Goal: Information Seeking & Learning: Find specific page/section

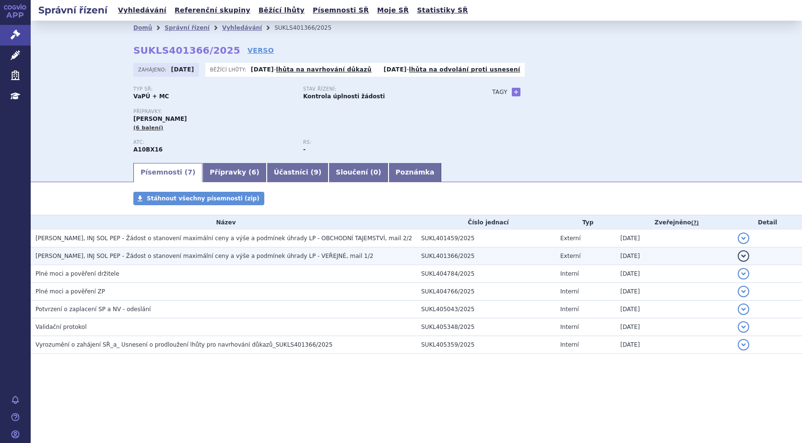
click at [236, 256] on span "MOUNJARO KWIKPEN, INJ SOL PEP - Žádost o stanovení maximální ceny a výše a podm…" at bounding box center [204, 256] width 338 height 7
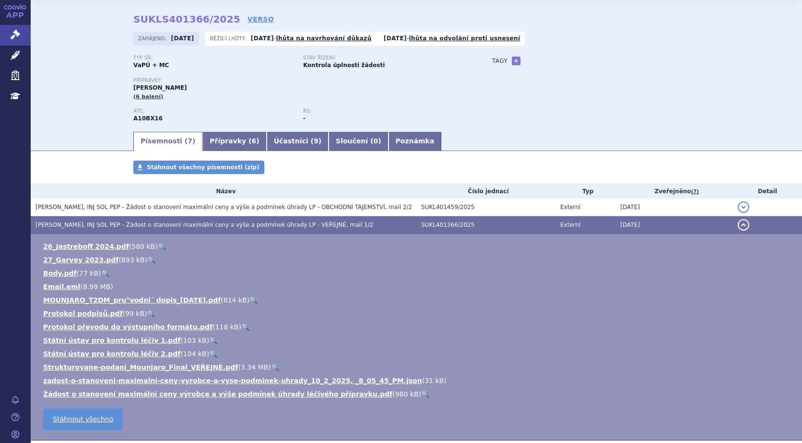
scroll to position [48, 0]
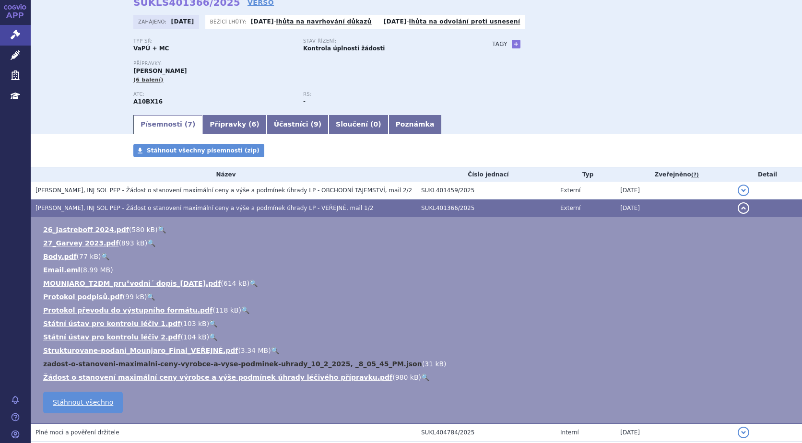
click at [346, 363] on link "zadost-o-stanoveni-maximalni-ceny-vyrobce-a-vyse-podminek-uhrady_10_2_2025, _8_…" at bounding box center [232, 364] width 379 height 8
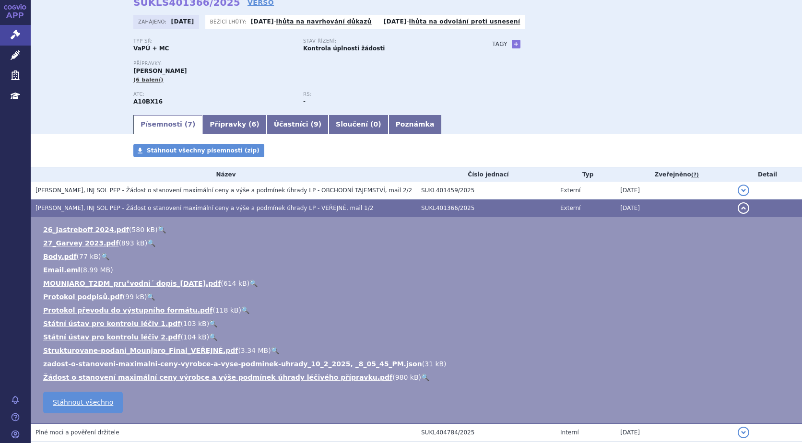
click at [421, 375] on link "🔍" at bounding box center [425, 378] width 8 height 8
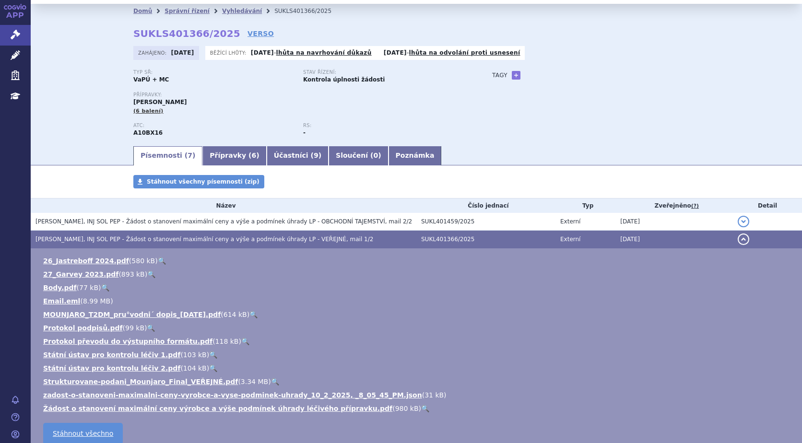
scroll to position [0, 0]
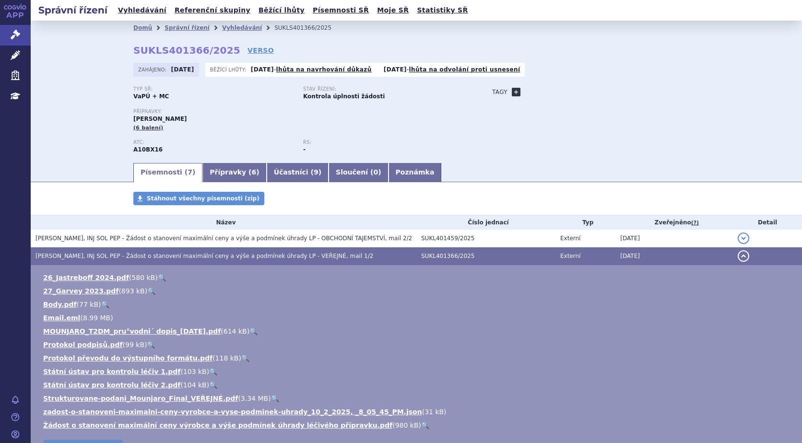
click at [512, 92] on link "+" at bounding box center [516, 92] width 9 height 9
click at [547, 91] on span at bounding box center [559, 92] width 69 height 12
type input "diabetes"
click at [600, 89] on button "Přidat" at bounding box center [608, 92] width 24 height 12
select select
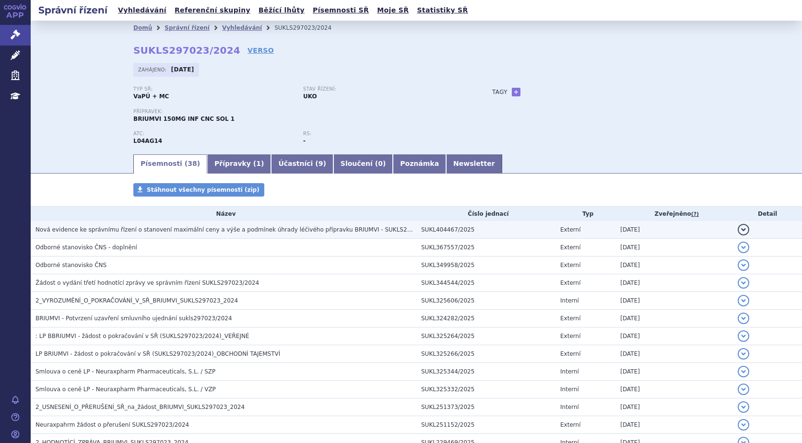
click at [313, 230] on span "Nová evidence ke správnímu řízení o stanovení maximální ceny a výše a podmínek …" at bounding box center [238, 229] width 406 height 7
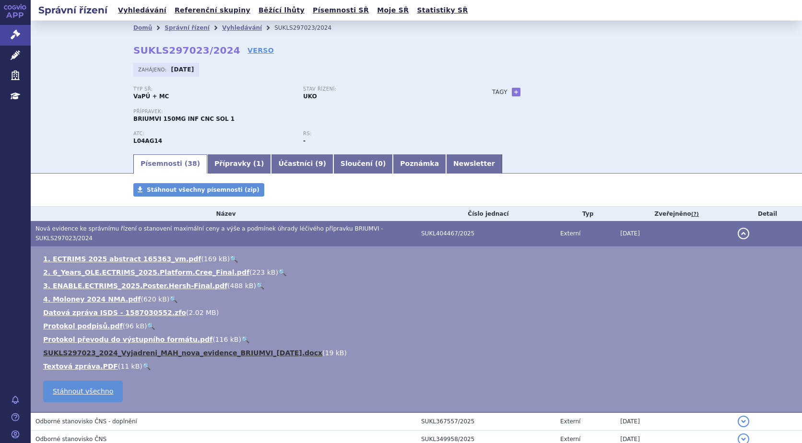
click at [131, 349] on link "SUKLS297023_2024_Vyjadreni_MAH_nova_evidence_BRIUMVI_2025-10-03.docx" at bounding box center [182, 353] width 279 height 8
click at [169, 295] on link "🔍" at bounding box center [173, 299] width 8 height 8
click at [278, 269] on link "🔍" at bounding box center [282, 273] width 8 height 8
click at [230, 255] on link "🔍" at bounding box center [234, 259] width 8 height 8
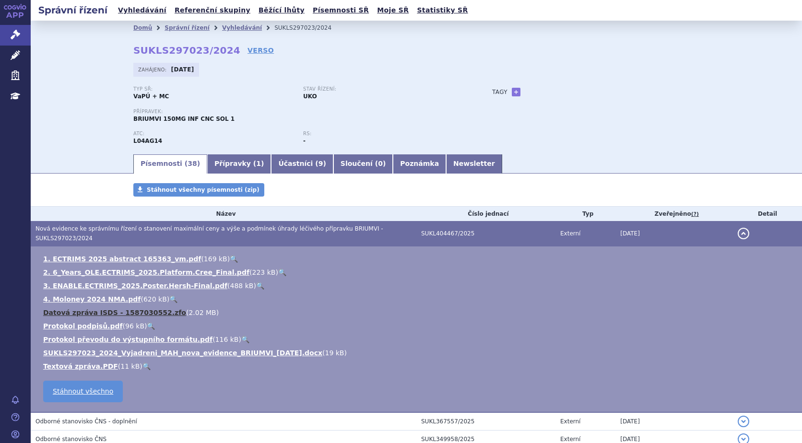
click at [146, 309] on link "Datová zpráva ISDS - 1587030552.zfo" at bounding box center [114, 313] width 143 height 8
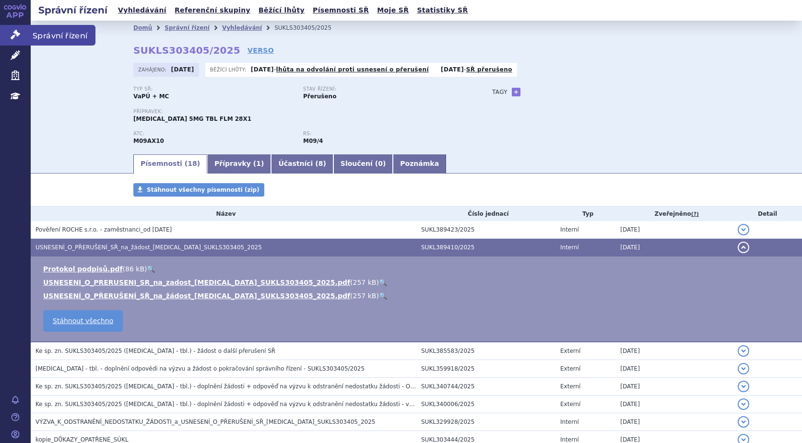
click at [4, 36] on link "Správní řízení" at bounding box center [15, 35] width 31 height 20
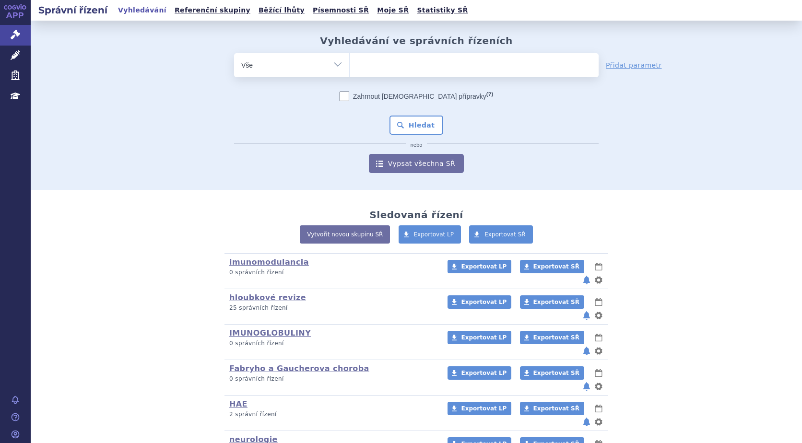
scroll to position [85, 0]
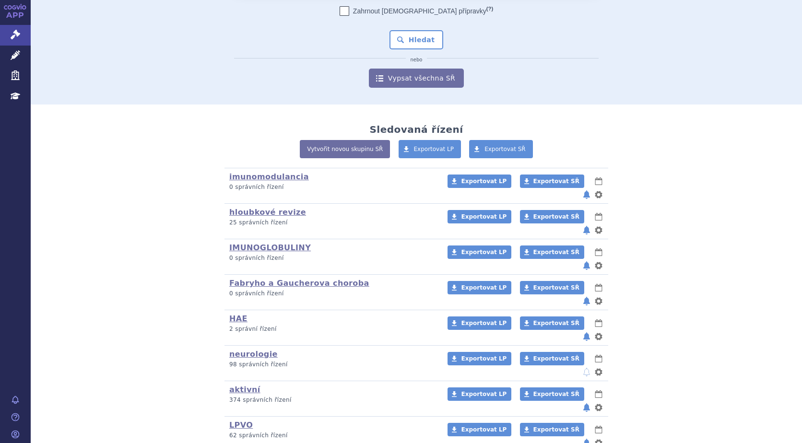
click at [666, 161] on div "Vytvořit novou skupinu SŘ Exportovat LP Exportovat SŘ" at bounding box center [416, 154] width 566 height 28
click at [533, 391] on span "Exportovat SŘ" at bounding box center [556, 394] width 46 height 7
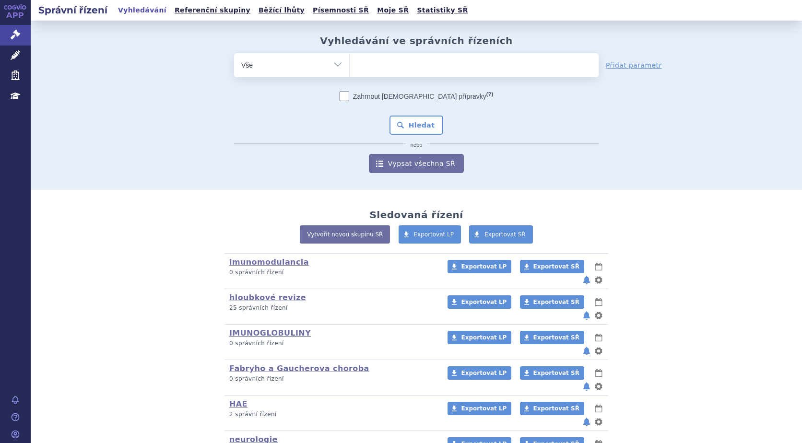
click at [376, 65] on ul at bounding box center [474, 63] width 249 height 20
click at [350, 65] on select at bounding box center [349, 65] width 0 height 24
paste input "SUKLS314655/2024"
type input "SUKLS314655/2024"
select select "SUKLS314655/2024"
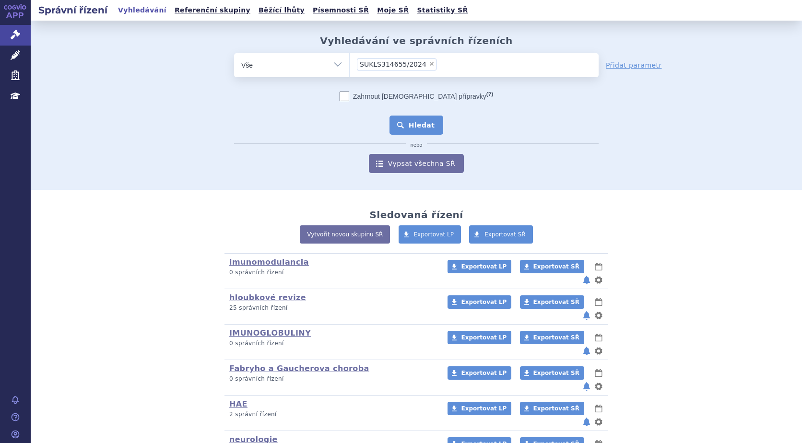
click at [399, 123] on button "Hledat" at bounding box center [417, 125] width 54 height 19
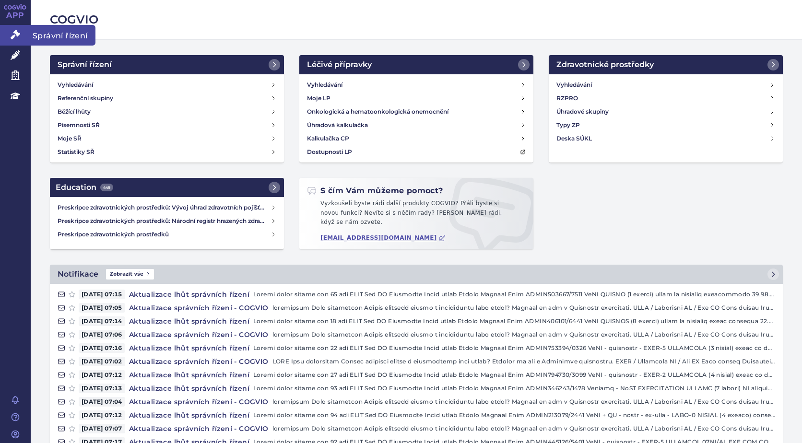
click at [13, 32] on icon at bounding box center [16, 35] width 10 height 10
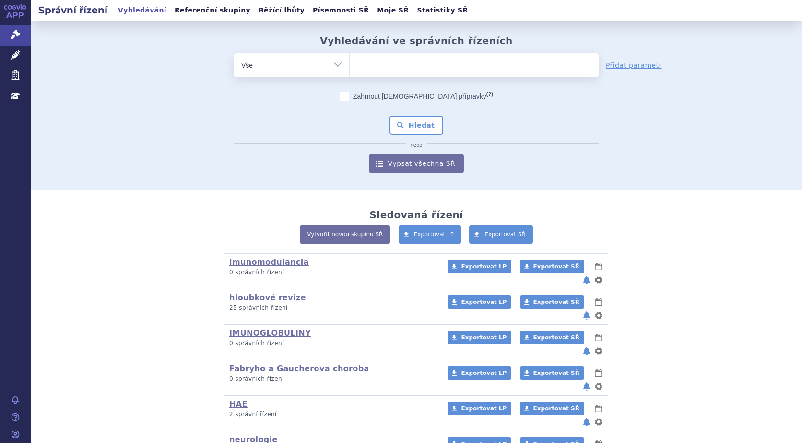
type input "SUKLS274314/2024"
select select "SUKLS274314/2024"
click at [427, 136] on div "Zahrnout bratrské přípravky (?) * Pozor, hledání dle vyhledávacího parametru In…" at bounding box center [416, 133] width 365 height 82
click at [425, 130] on button "Hledat" at bounding box center [417, 125] width 54 height 19
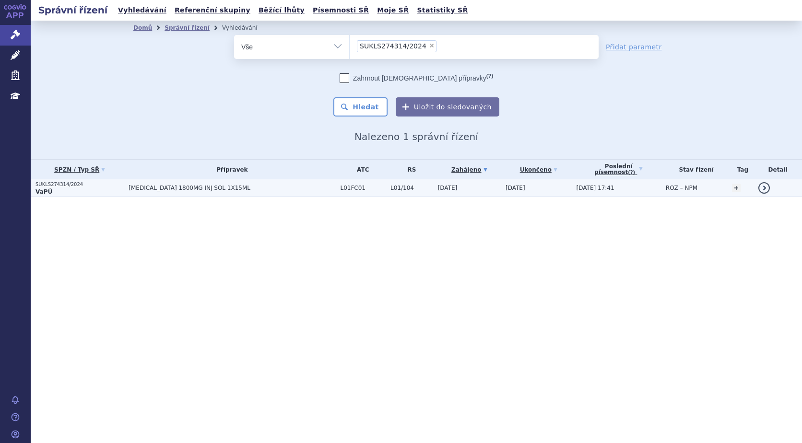
click at [37, 183] on p "SUKLS274314/2024" at bounding box center [79, 184] width 88 height 7
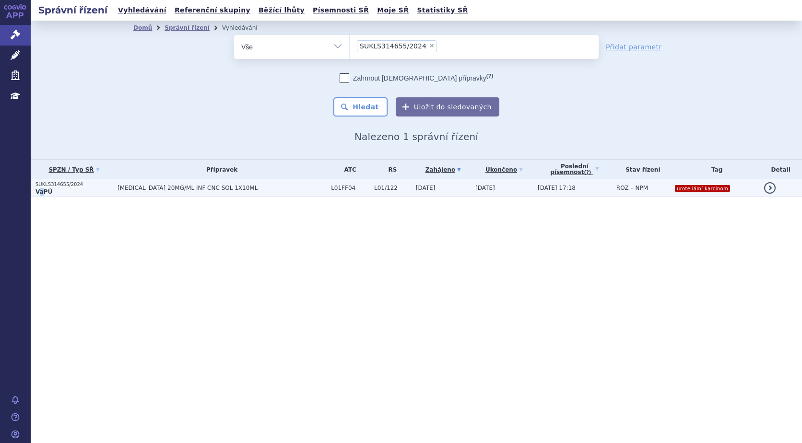
click at [41, 192] on strong "VaPÚ" at bounding box center [43, 192] width 17 height 7
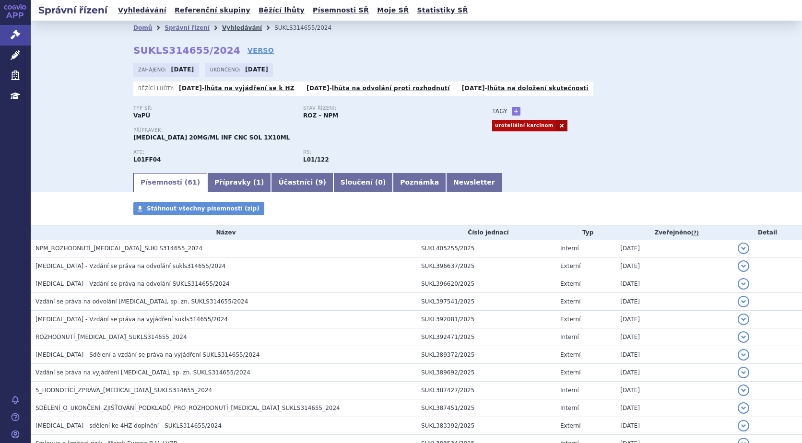
click at [227, 26] on link "Vyhledávání" at bounding box center [242, 27] width 40 height 7
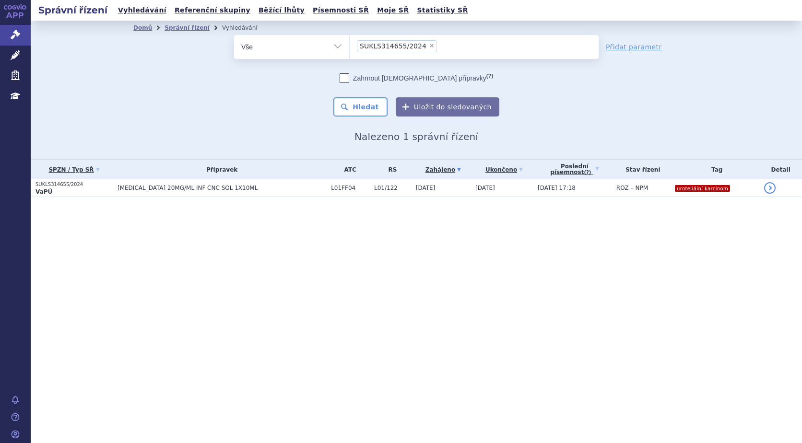
click at [429, 44] on span "×" at bounding box center [432, 46] width 6 height 6
click at [350, 44] on select "SUKLS314655/2024" at bounding box center [349, 47] width 0 height 24
select select
type input "SUKLS152052/2025"
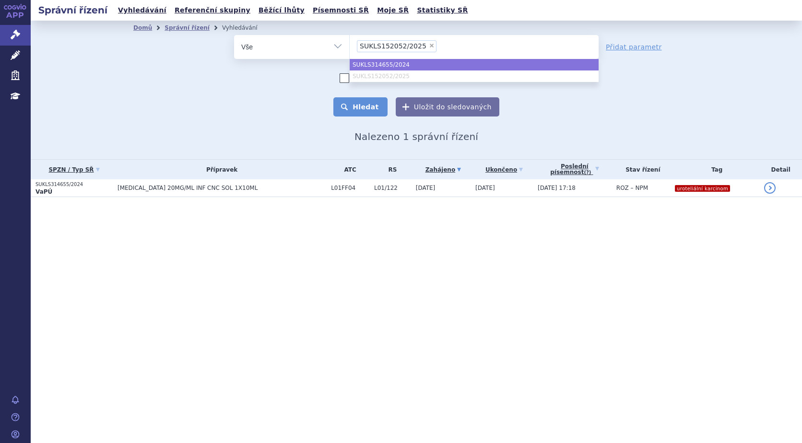
select select "SUKLS314655/2024"
click at [366, 105] on button "Hledat" at bounding box center [360, 106] width 54 height 19
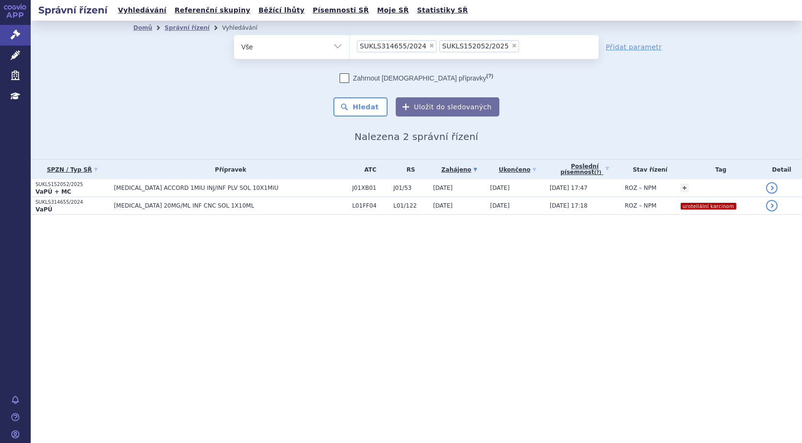
click at [511, 44] on span "×" at bounding box center [514, 46] width 6 height 6
click at [350, 44] on select "SUKLS314655/2024 SUKLS152052/2025" at bounding box center [349, 47] width 0 height 24
click at [365, 103] on button "Hledat" at bounding box center [360, 106] width 54 height 19
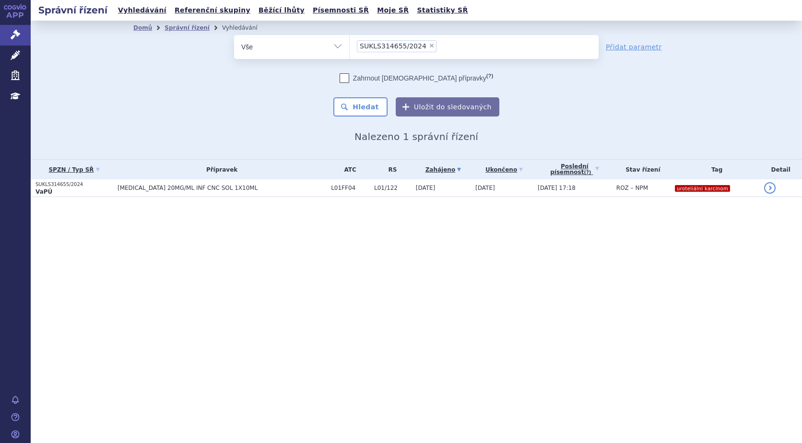
click at [429, 47] on span "×" at bounding box center [432, 46] width 6 height 6
click at [350, 47] on select "SUKLS314655/2024" at bounding box center [349, 47] width 0 height 24
select select
type input "SUKLS152052/2025"
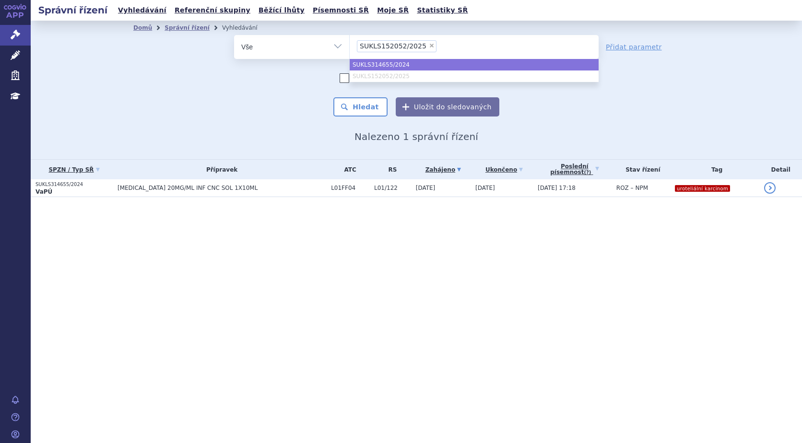
click at [680, 94] on div "odstranit Vše Spisová značka Typ SŘ" at bounding box center [416, 76] width 566 height 82
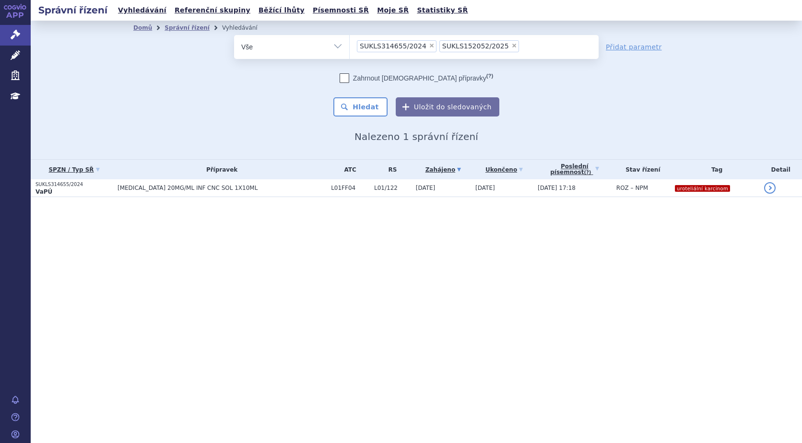
click at [429, 45] on span "×" at bounding box center [432, 46] width 6 height 6
click at [350, 45] on select "SUKLS314655/2024 SUKLS152052/2025" at bounding box center [349, 47] width 0 height 24
select select "SUKLS152052/2025"
click at [364, 110] on button "Hledat" at bounding box center [360, 106] width 54 height 19
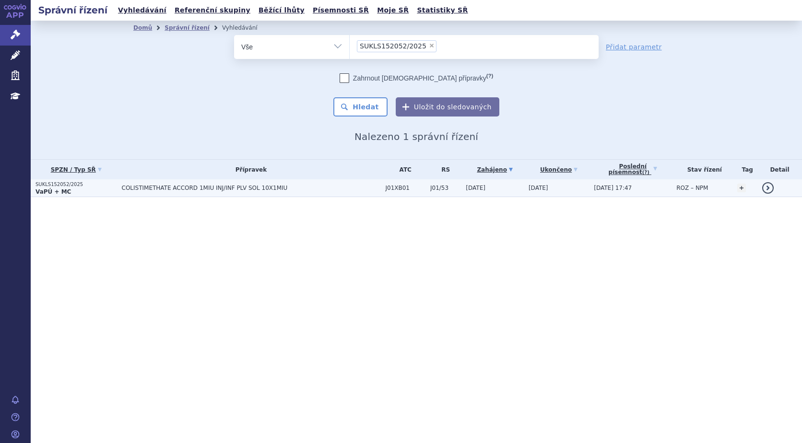
click at [58, 192] on strong "VaPÚ + MC" at bounding box center [52, 192] width 35 height 7
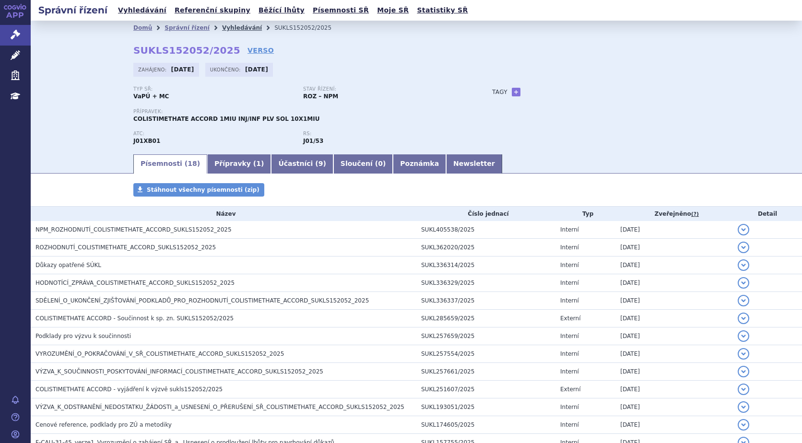
click at [226, 26] on link "Vyhledávání" at bounding box center [242, 27] width 40 height 7
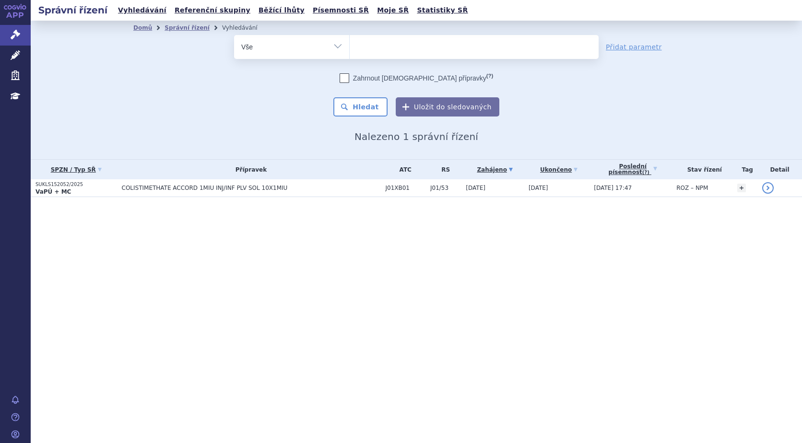
select select
type input "SUKLS166482/2025"
select select "SUKLS152052/2025"
click at [626, 116] on div "odstranit Vše Spisová značka Typ SŘ" at bounding box center [416, 76] width 566 height 82
click at [511, 44] on span "×" at bounding box center [514, 46] width 6 height 6
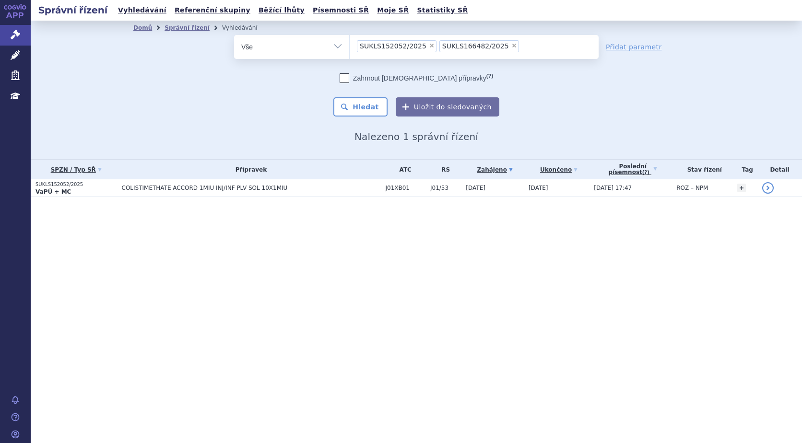
click at [350, 44] on select "SUKLS152052/2025 SUKLS166482/2025" at bounding box center [349, 47] width 0 height 24
click at [420, 46] on li "× SUKLS152052/2025" at bounding box center [397, 46] width 80 height 12
click at [350, 46] on select "SUKLS152052/2025 SUKLS166482/2025" at bounding box center [349, 47] width 0 height 24
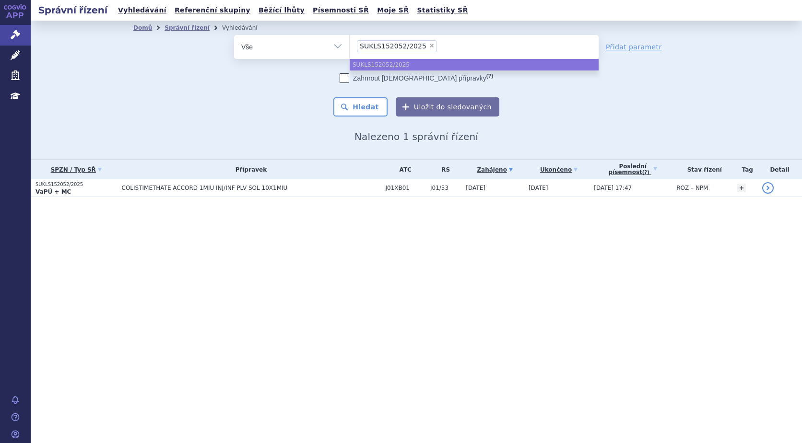
click at [429, 46] on span "×" at bounding box center [432, 46] width 6 height 6
click at [350, 46] on select "SUKLS152052/2025" at bounding box center [349, 47] width 0 height 24
select select
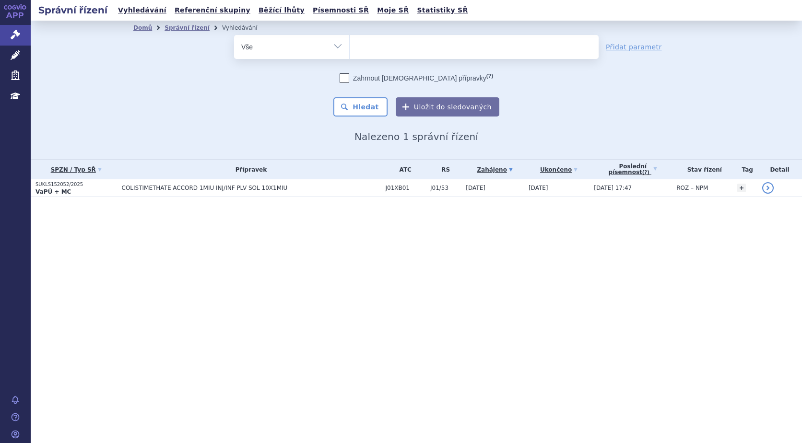
type input "SUKLS166482/2025"
select select "SUKLS166482/2025"
click at [374, 108] on button "Hledat" at bounding box center [360, 106] width 54 height 19
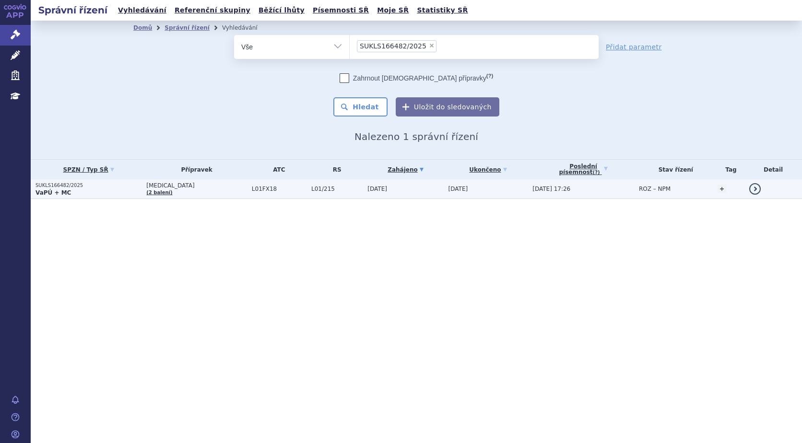
click at [45, 192] on strong "VaPÚ + MC" at bounding box center [52, 192] width 35 height 7
